Goal: Task Accomplishment & Management: Complete application form

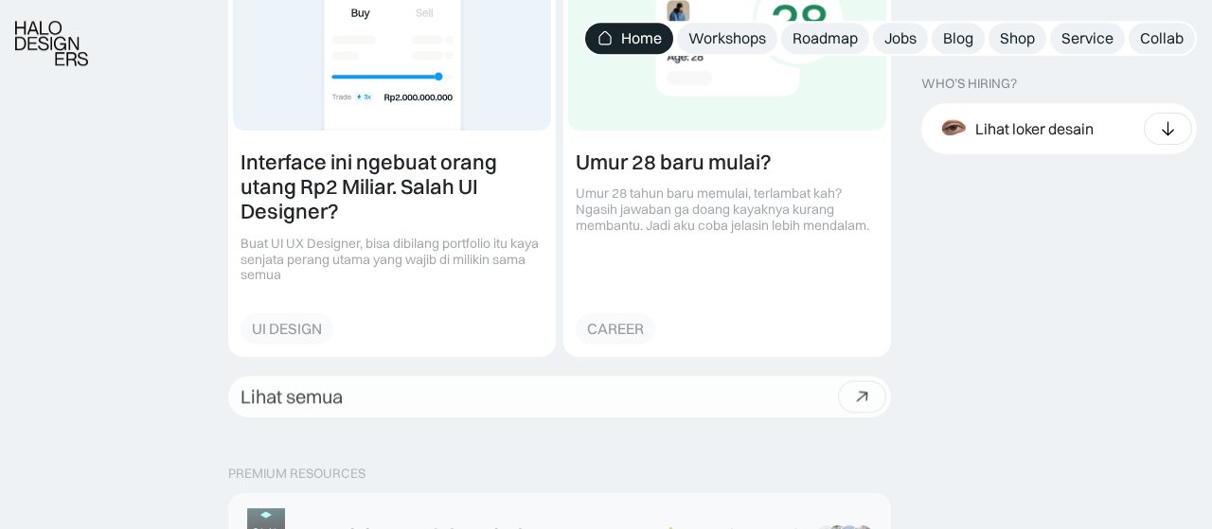
scroll to position [2640, 0]
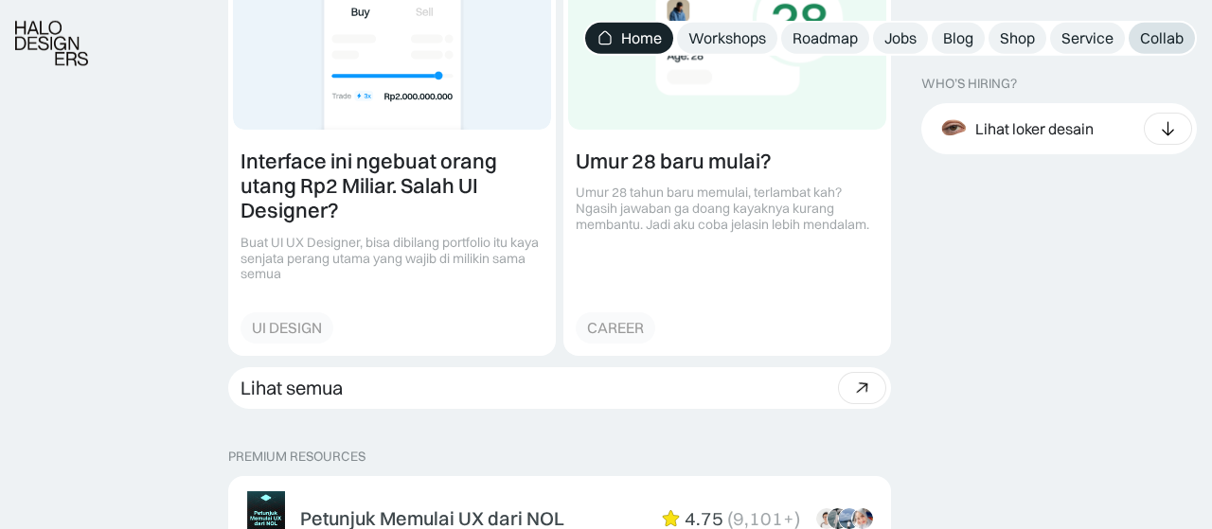
click at [1135, 35] on link "Collab" at bounding box center [1162, 38] width 66 height 31
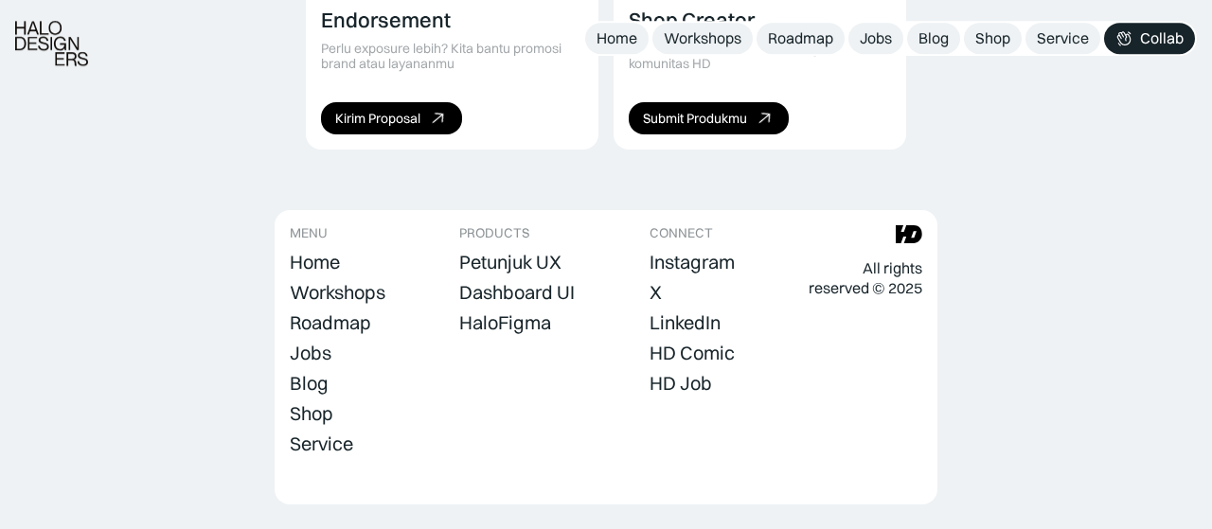
scroll to position [1637, 0]
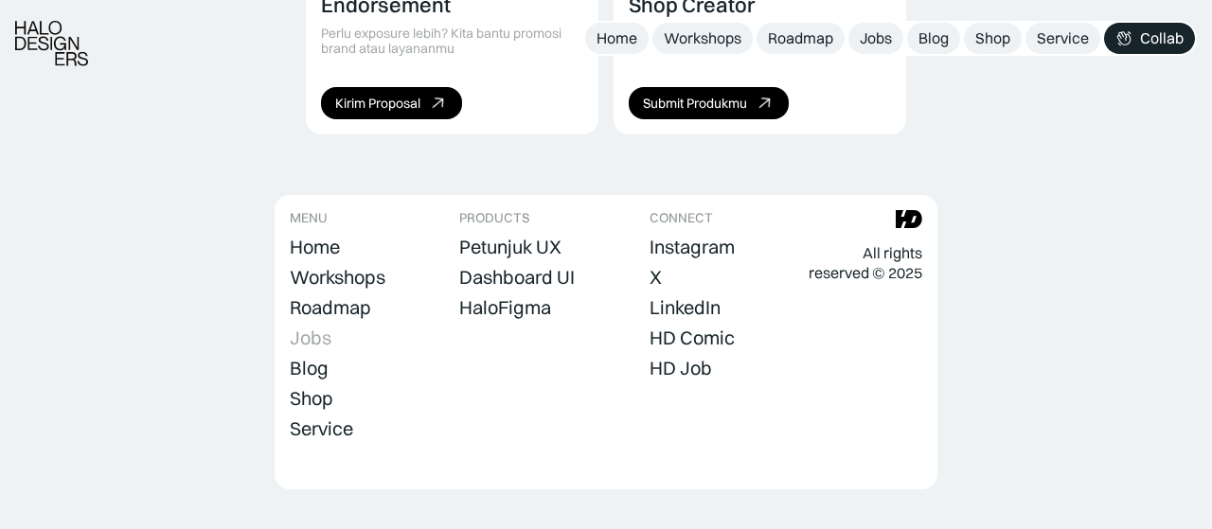
click at [304, 327] on div "Jobs" at bounding box center [311, 338] width 42 height 23
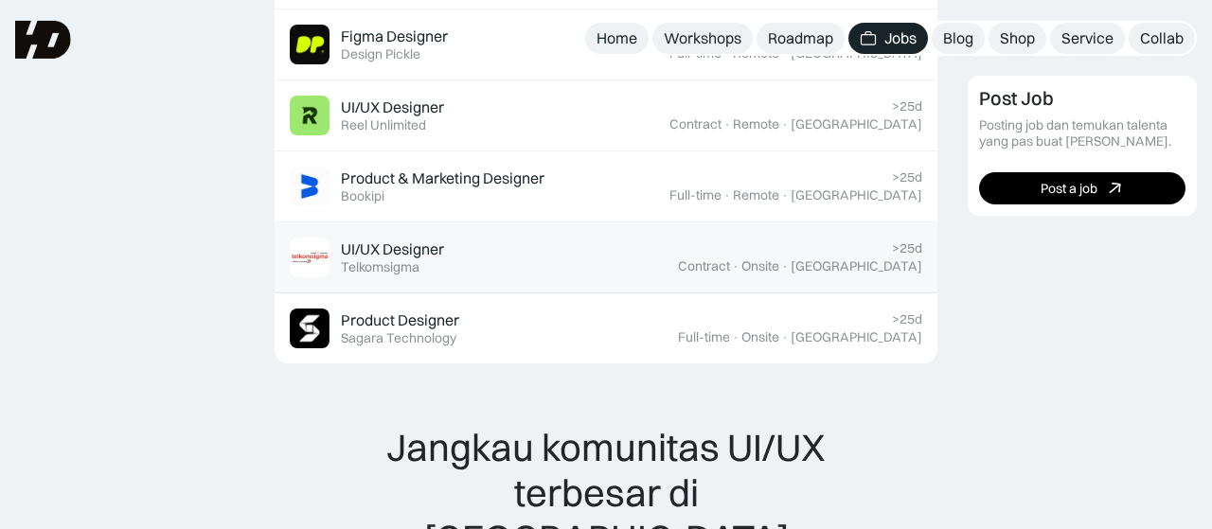
scroll to position [1567, 0]
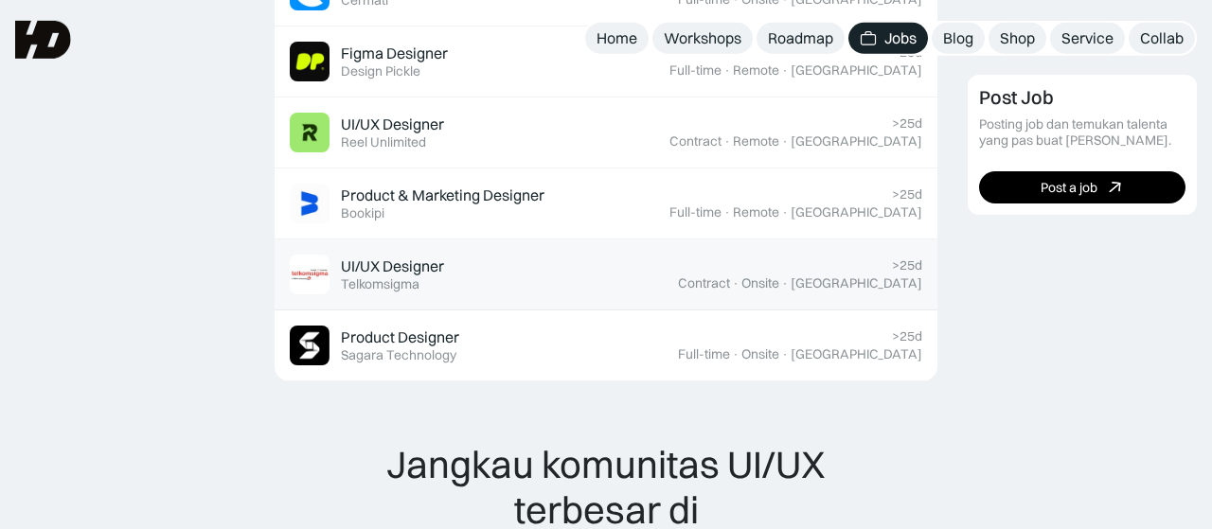
click at [397, 267] on div "UI/UX Designer" at bounding box center [392, 267] width 103 height 20
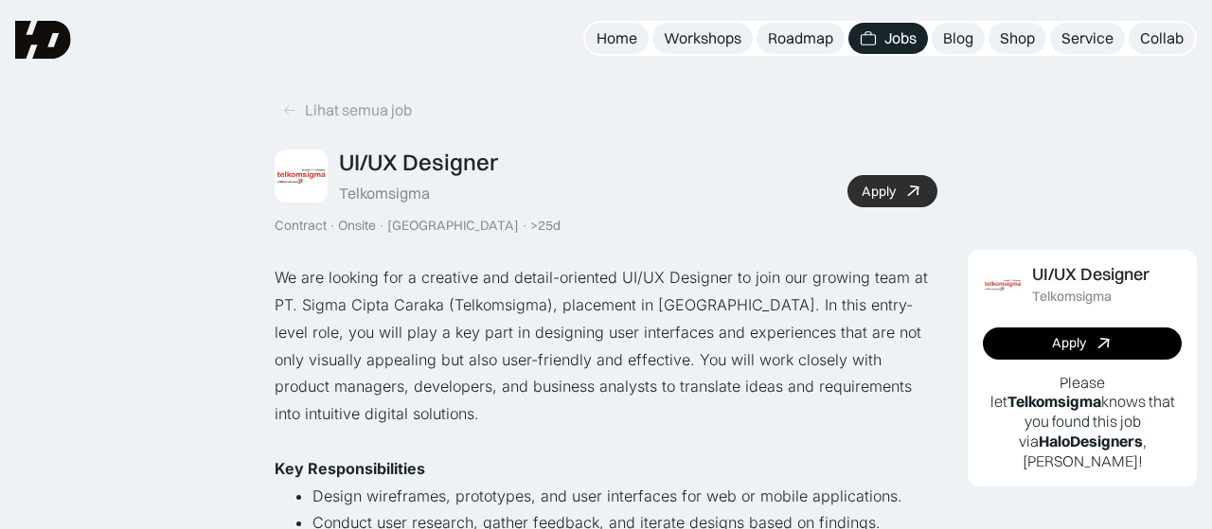
click at [908, 187] on icon at bounding box center [912, 191] width 27 height 27
